Goal: Navigation & Orientation: Find specific page/section

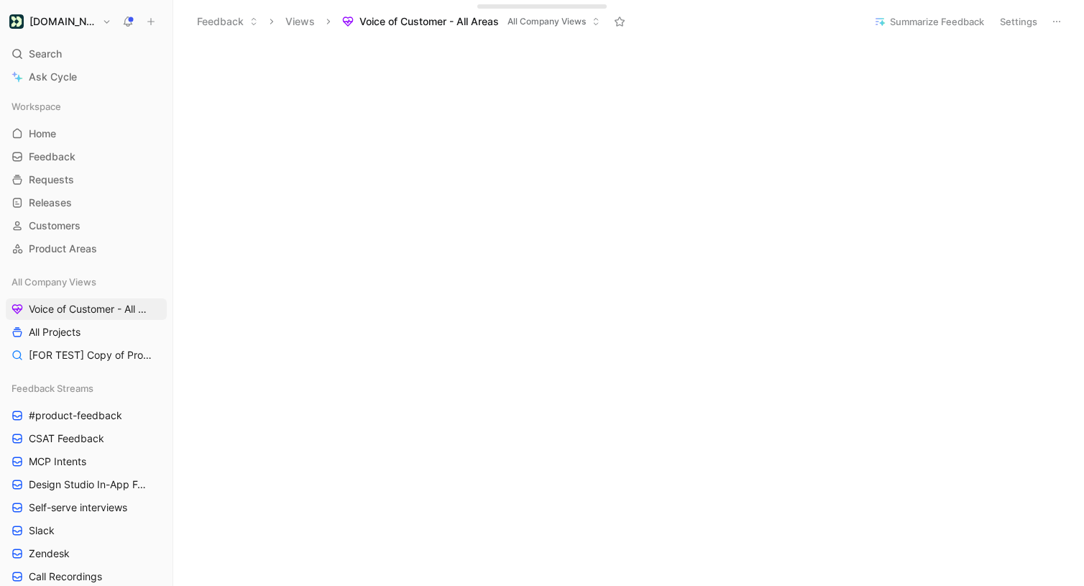
scroll to position [352, 0]
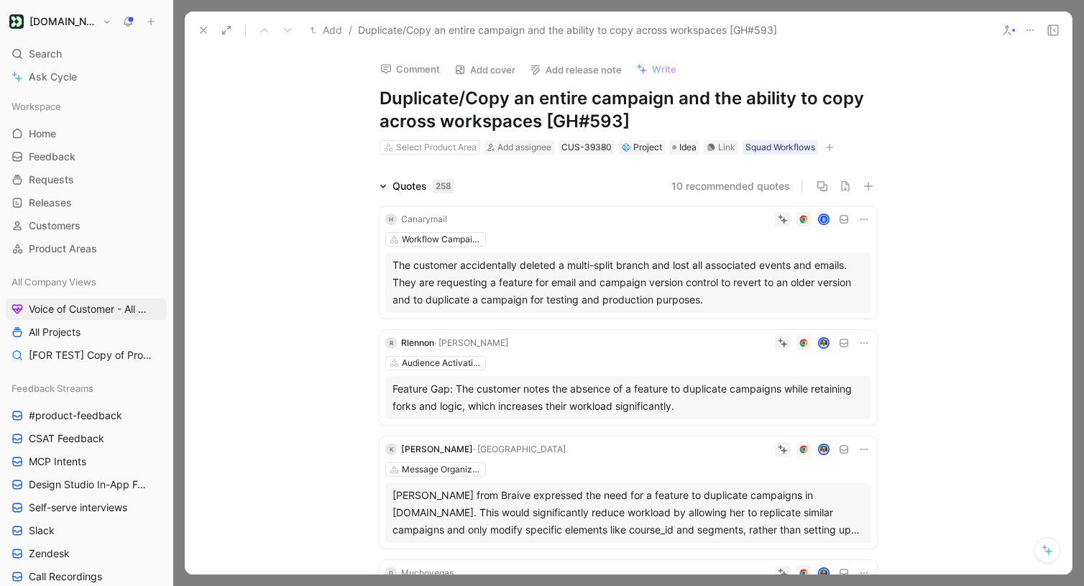
click at [207, 29] on icon at bounding box center [203, 29] width 11 height 11
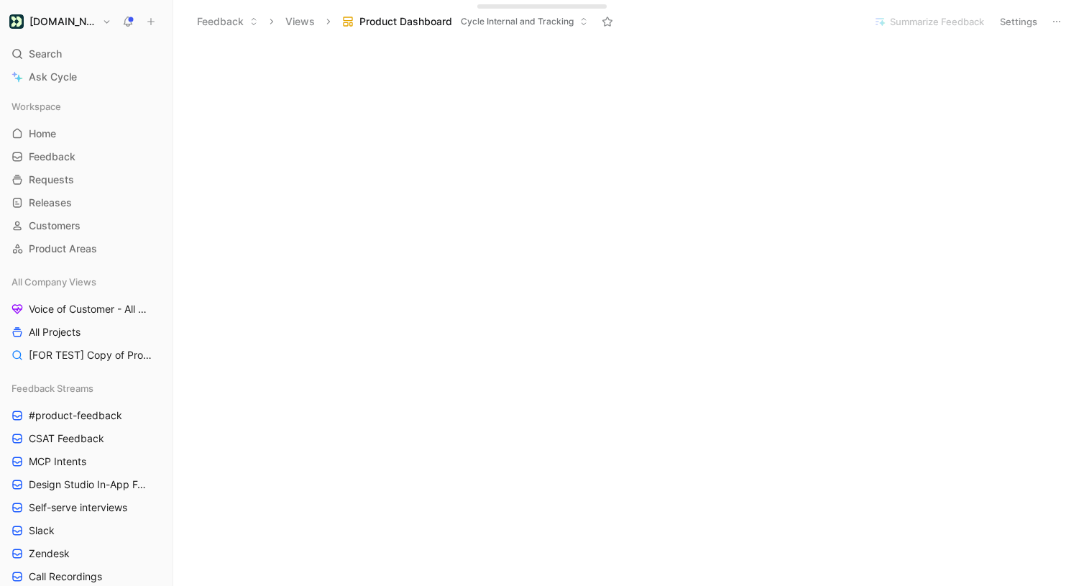
scroll to position [539, 0]
click at [414, 489] on div at bounding box center [628, 25] width 911 height 990
click at [506, 485] on div at bounding box center [628, 25] width 911 height 990
click at [420, 553] on div at bounding box center [628, 108] width 911 height 990
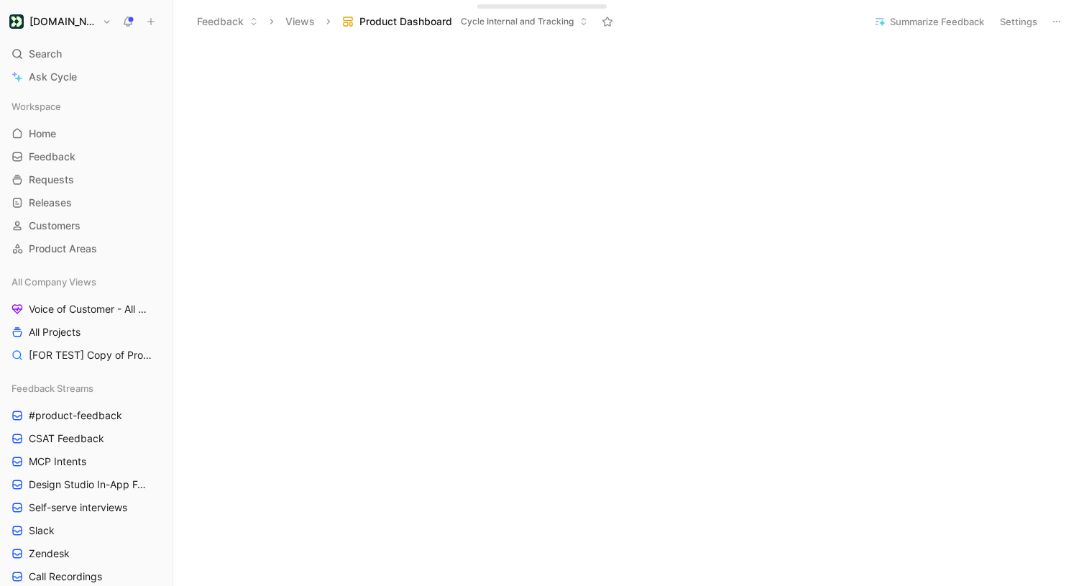
scroll to position [471, 0]
